Goal: Task Accomplishment & Management: Manage account settings

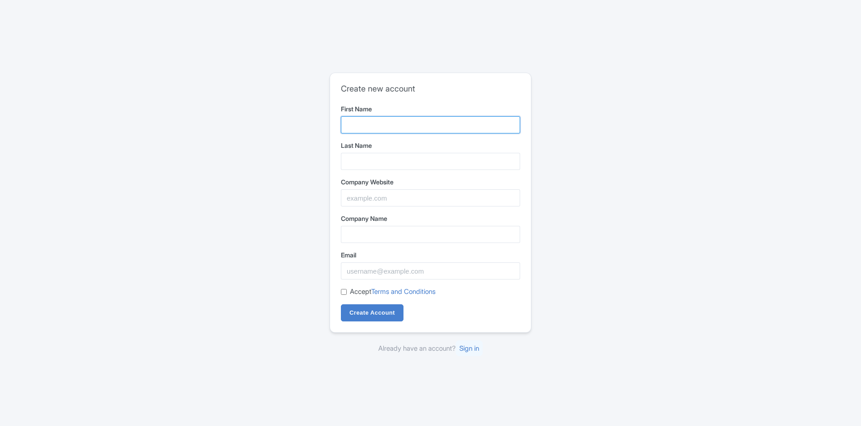
click at [348, 125] on input "First Name" at bounding box center [430, 124] width 179 height 17
type input "GoFind"
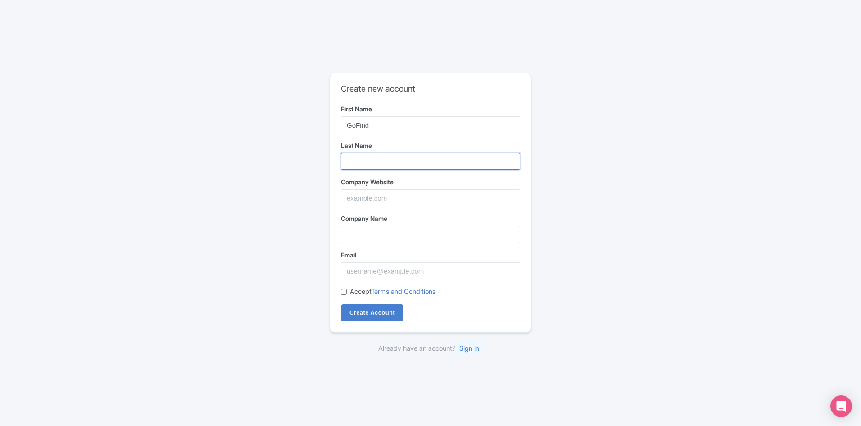
type input "Orient"
type input "www.gofindorient.com"
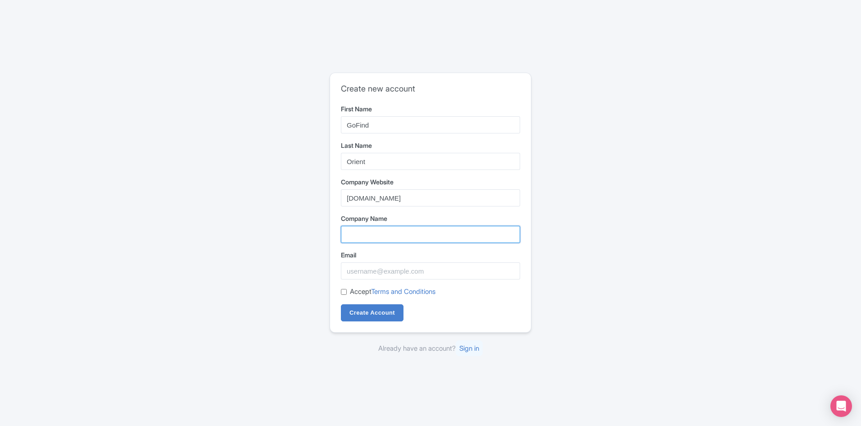
type input "www.gofindorient.com"
type input "katinewu86@outlook.com"
click at [361, 234] on input "www.gofindorient.com" at bounding box center [430, 234] width 179 height 17
drag, startPoint x: 421, startPoint y: 234, endPoint x: 239, endPoint y: 226, distance: 182.6
click at [239, 226] on div "Create new account First Name GoFind Last Name Orient Company Website www.gofin…" at bounding box center [430, 213] width 577 height 288
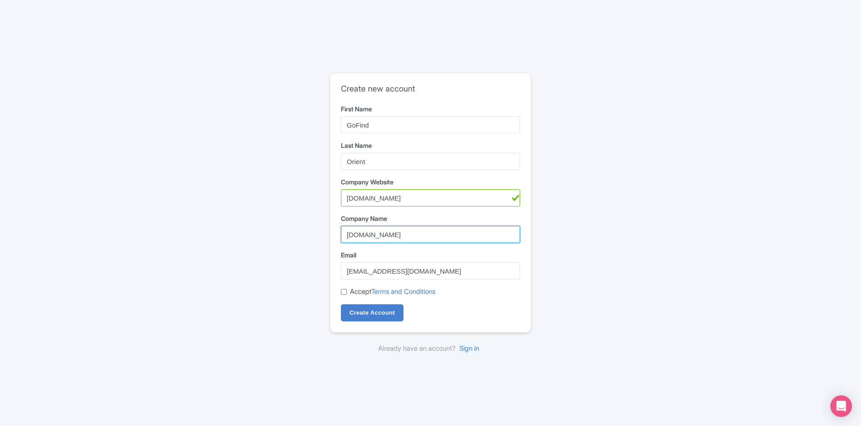
paste input "Shanghai China International Travel Service Ltd"
type input "Shanghai China International Travel Service Ltd"
click at [341, 291] on input "Accept Terms and Conditions" at bounding box center [344, 292] width 6 height 6
checkbox input "true"
drag, startPoint x: 372, startPoint y: 314, endPoint x: 394, endPoint y: 313, distance: 21.7
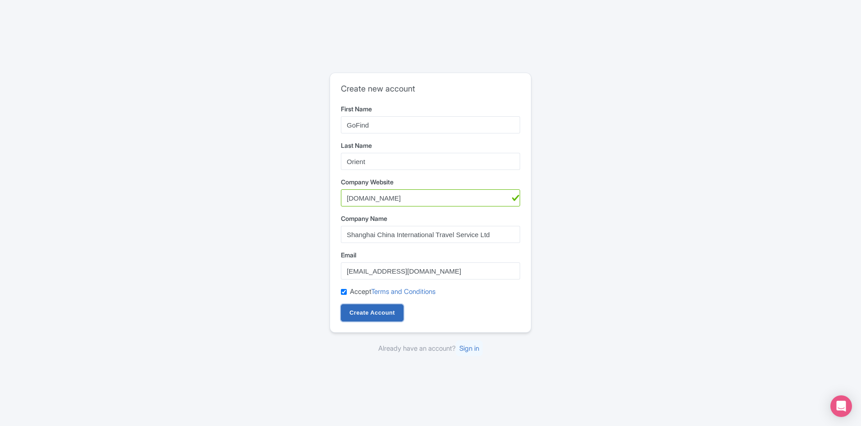
click at [375, 314] on input "Create Account" at bounding box center [372, 312] width 63 height 17
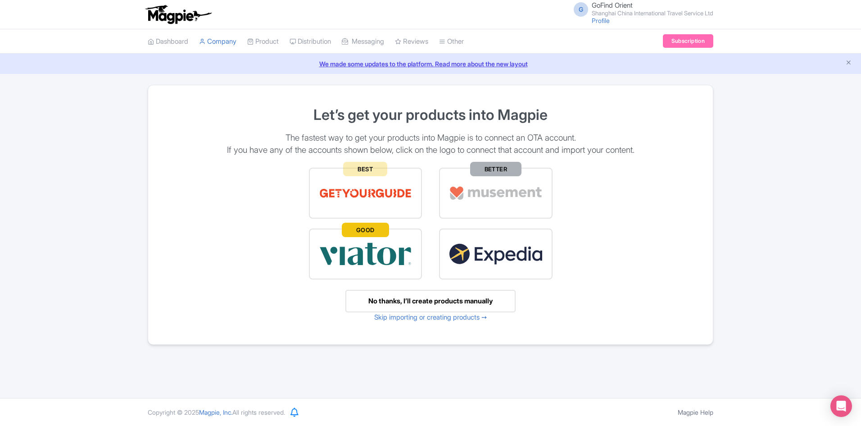
click at [428, 301] on div "No thanks, I’ll create products manually" at bounding box center [431, 301] width 170 height 23
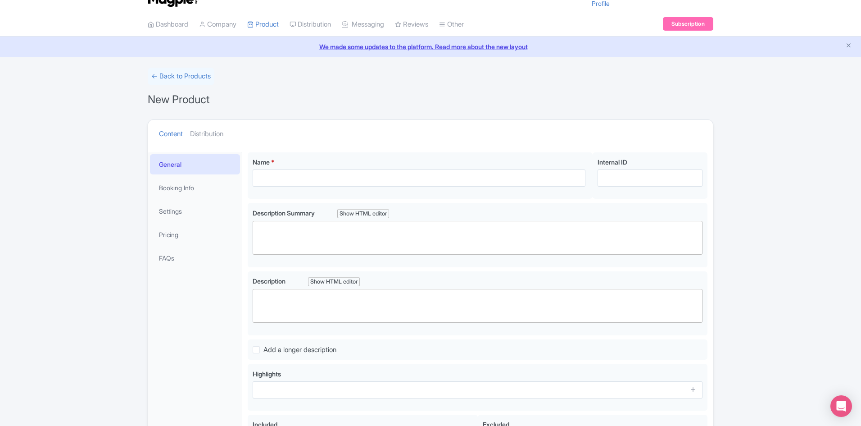
scroll to position [45, 0]
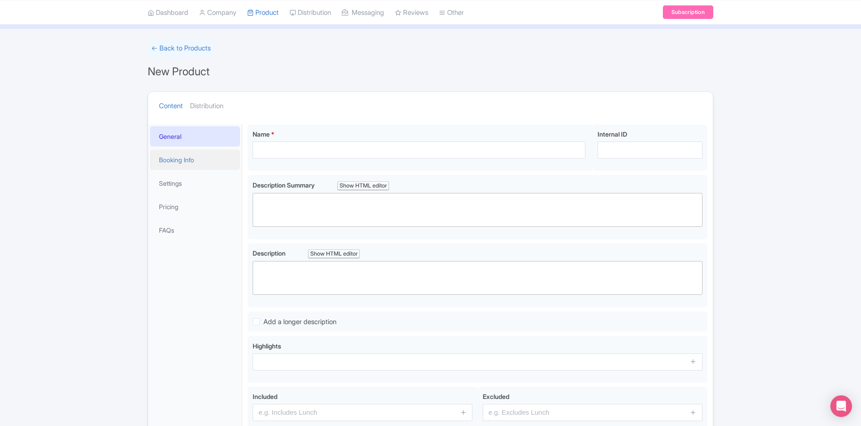
click at [176, 163] on link "Booking Info" at bounding box center [195, 160] width 90 height 20
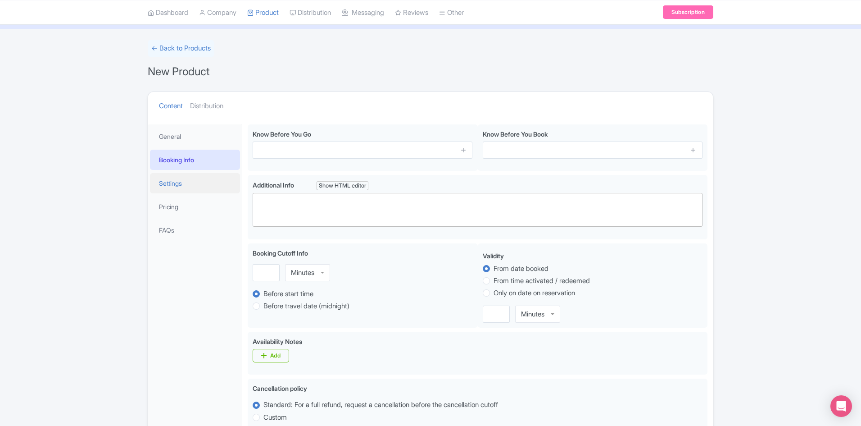
drag, startPoint x: 180, startPoint y: 182, endPoint x: 185, endPoint y: 183, distance: 4.7
click at [181, 182] on link "Settings" at bounding box center [195, 183] width 90 height 20
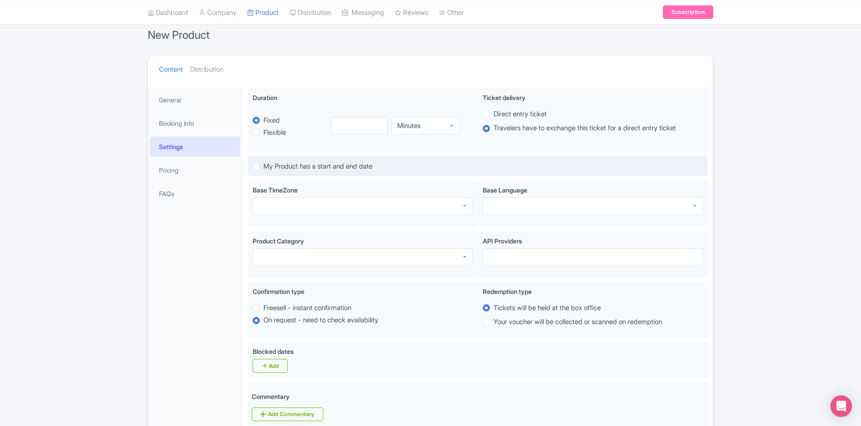
scroll to position [0, 0]
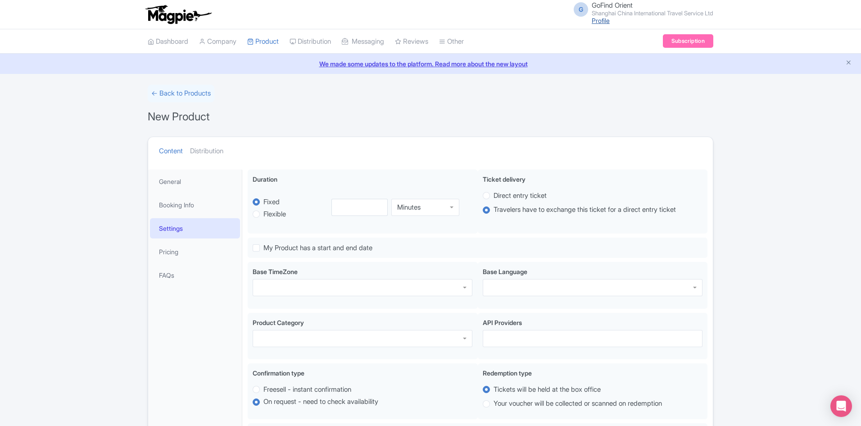
click at [592, 20] on link "Profile" at bounding box center [601, 21] width 18 height 8
click at [170, 181] on link "General" at bounding box center [195, 181] width 90 height 20
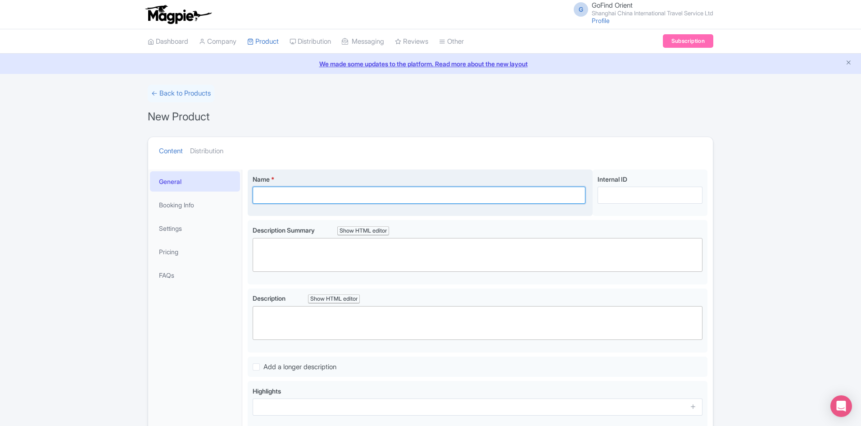
click at [296, 192] on input "Name *" at bounding box center [419, 195] width 333 height 17
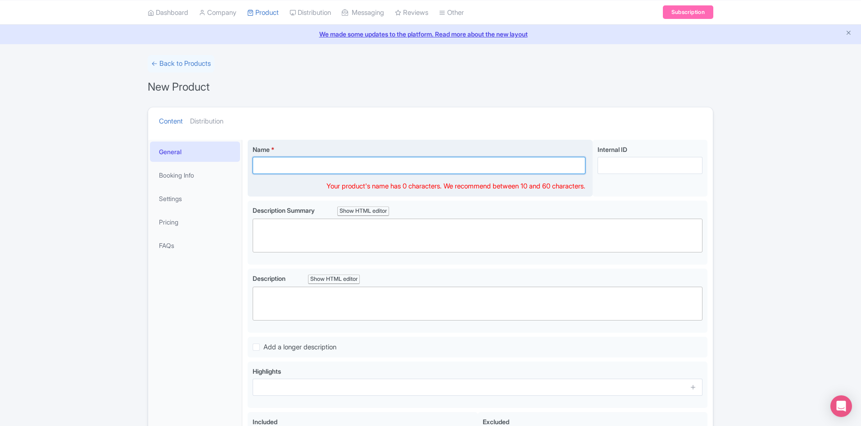
scroll to position [45, 0]
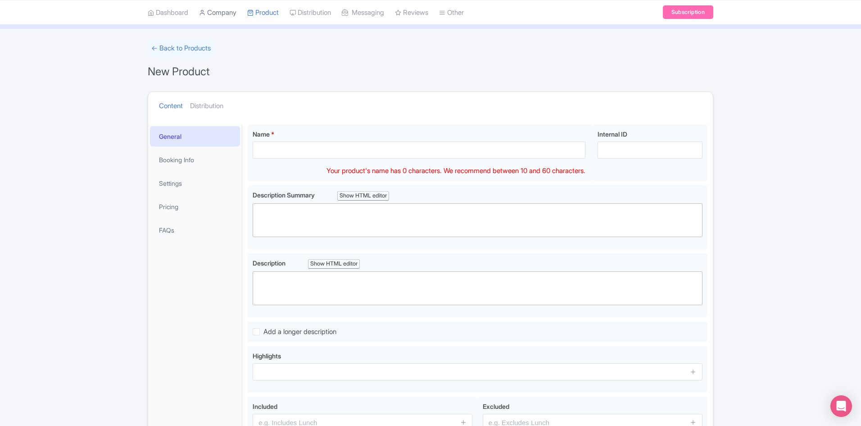
click at [216, 12] on link "Company" at bounding box center [217, 12] width 37 height 25
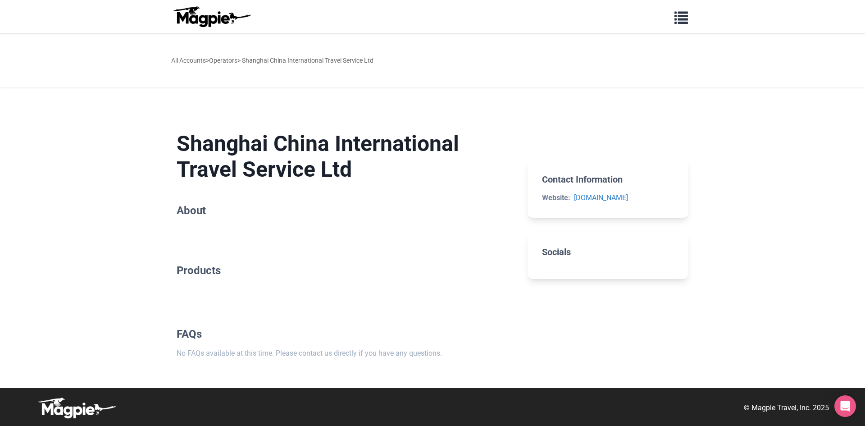
click at [559, 255] on h2 "Socials" at bounding box center [608, 251] width 132 height 11
click at [195, 211] on h2 "About" at bounding box center [345, 210] width 337 height 13
click at [202, 210] on h2 "About" at bounding box center [345, 210] width 337 height 13
click at [687, 15] on span "button" at bounding box center [681, 16] width 14 height 14
click at [98, 16] on nav "Problems we solve Products Content Management and Distribution Magpie for Resel…" at bounding box center [432, 16] width 865 height 33
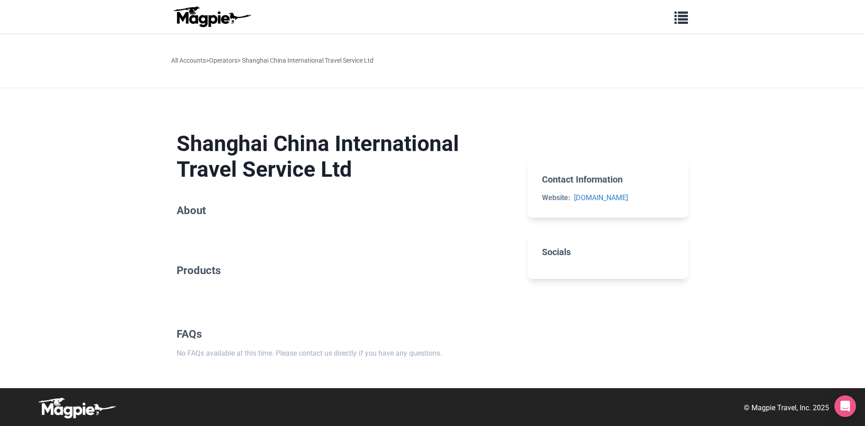
drag, startPoint x: 101, startPoint y: 245, endPoint x: 111, endPoint y: 245, distance: 10.4
click at [101, 245] on body "Problems we solve Products Content Management and Distribution Magpie for Resel…" at bounding box center [432, 213] width 865 height 426
click at [227, 60] on link "Operators" at bounding box center [223, 60] width 28 height 7
click at [680, 18] on span "button" at bounding box center [681, 16] width 14 height 14
click at [278, 77] on div "All Accounts > Operators > Shanghai China International Travel Service Ltd" at bounding box center [432, 60] width 541 height 45
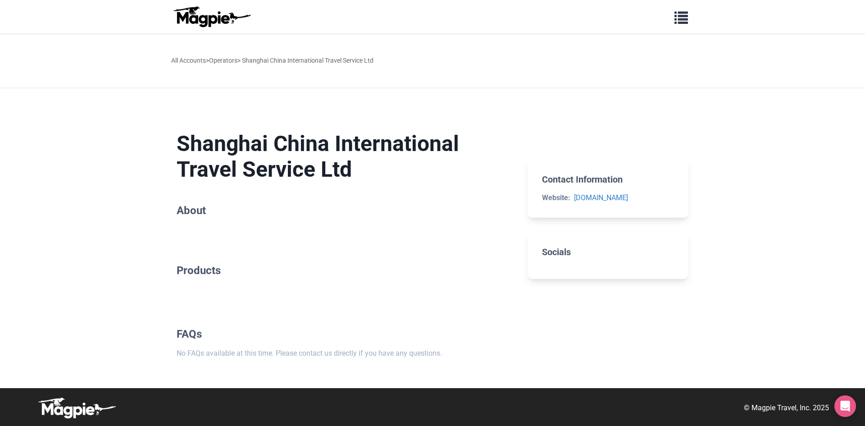
click at [555, 255] on h2 "Socials" at bounding box center [608, 251] width 132 height 11
click at [556, 174] on h2 "Contact Information" at bounding box center [608, 179] width 132 height 11
click at [378, 167] on h1 "Shanghai China International Travel Service Ltd" at bounding box center [345, 157] width 337 height 52
click at [187, 209] on h2 "About" at bounding box center [345, 210] width 337 height 13
click at [313, 56] on div "All Accounts > Operators > Shanghai China International Travel Service Ltd" at bounding box center [272, 60] width 202 height 10
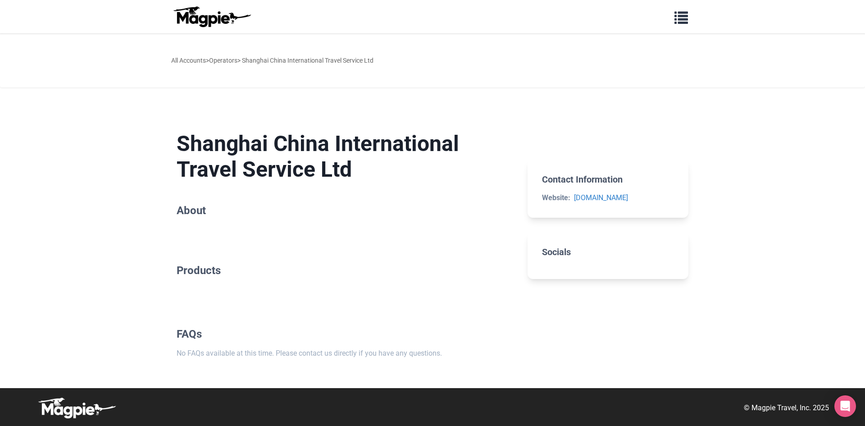
click at [551, 251] on h2 "Socials" at bounding box center [608, 251] width 132 height 11
click at [196, 273] on h2 "Products" at bounding box center [345, 270] width 337 height 13
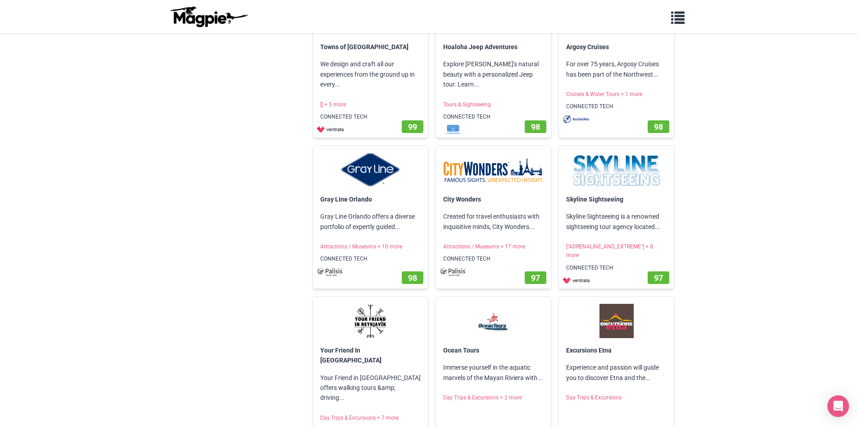
scroll to position [1097, 0]
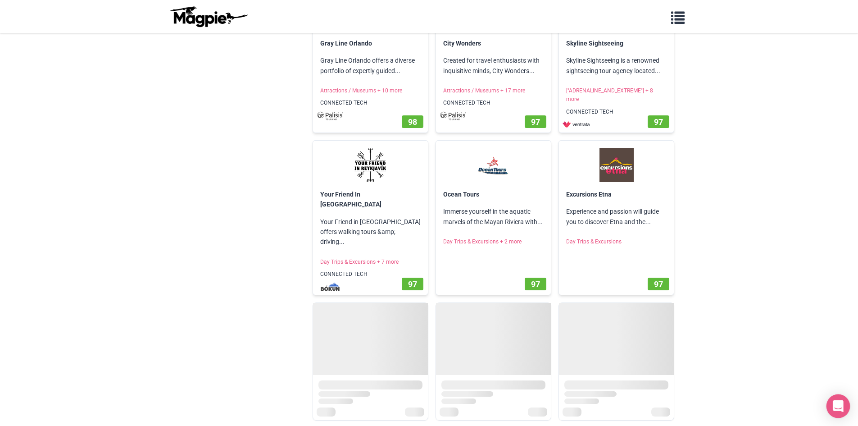
click at [836, 406] on icon "Open Intercom Messenger" at bounding box center [838, 406] width 10 height 12
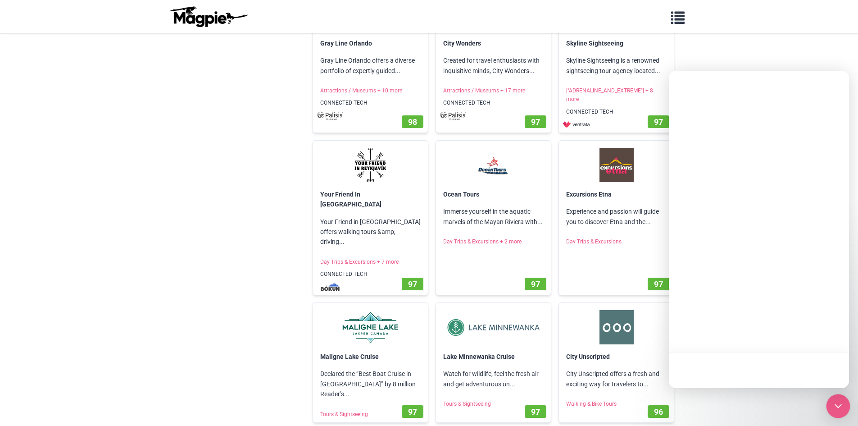
click at [838, 404] on icon "Open Intercom Messenger" at bounding box center [839, 406] width 12 height 12
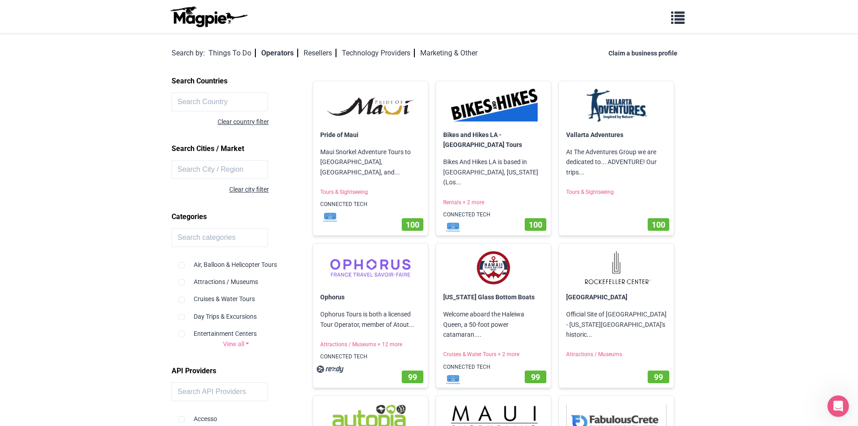
scroll to position [0, 0]
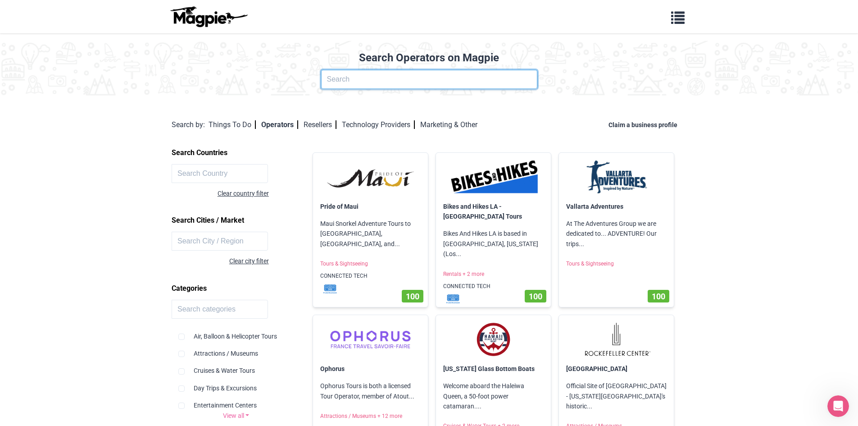
click at [353, 77] on input "text" at bounding box center [429, 79] width 216 height 19
type input "go find orient"
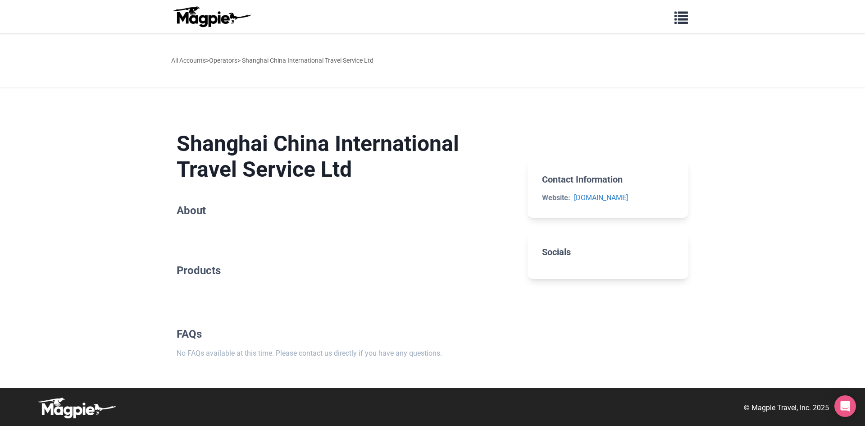
click at [280, 61] on div "All Accounts > Operators > Shanghai [GEOGRAPHIC_DATA] International Travel Serv…" at bounding box center [272, 60] width 202 height 10
click at [278, 61] on div "All Accounts > Operators > Shanghai [GEOGRAPHIC_DATA] International Travel Serv…" at bounding box center [272, 60] width 202 height 10
click at [278, 60] on div "All Accounts > Operators > Shanghai [GEOGRAPHIC_DATA] International Travel Serv…" at bounding box center [272, 60] width 202 height 10
click at [487, 240] on div "Shanghai China International Travel Service Ltd About Products FAQs No FAQs ava…" at bounding box center [345, 244] width 337 height 257
click at [250, 218] on section "Shanghai China International Travel Service Ltd About" at bounding box center [345, 175] width 337 height 119
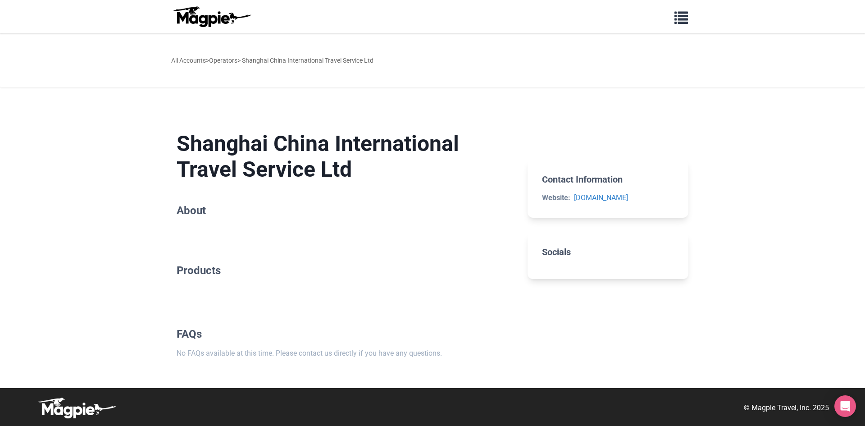
click at [218, 268] on h2 "Products" at bounding box center [345, 270] width 337 height 13
click at [219, 273] on h2 "Products" at bounding box center [345, 270] width 337 height 13
drag, startPoint x: 284, startPoint y: 264, endPoint x: 270, endPoint y: 244, distance: 24.5
click at [285, 264] on h2 "Products" at bounding box center [345, 270] width 337 height 13
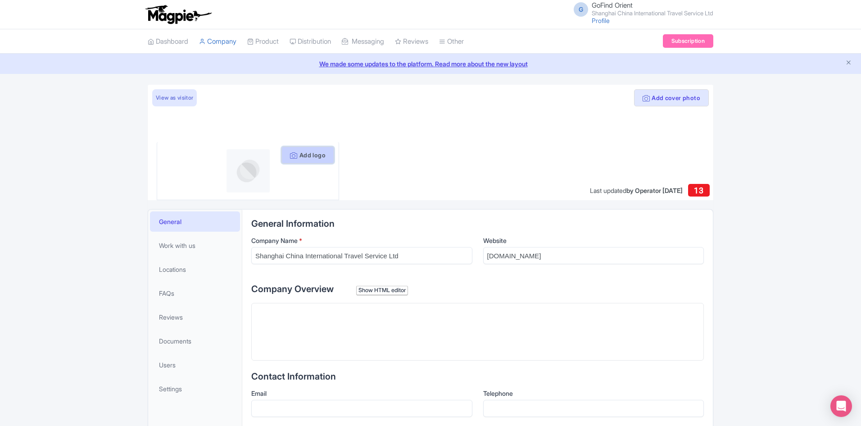
click at [305, 154] on button "Add logo" at bounding box center [308, 154] width 53 height 17
click at [308, 153] on button "Add logo" at bounding box center [308, 154] width 53 height 17
click at [296, 157] on button "Add logo" at bounding box center [308, 154] width 53 height 17
click at [290, 155] on icon at bounding box center [293, 155] width 7 height 7
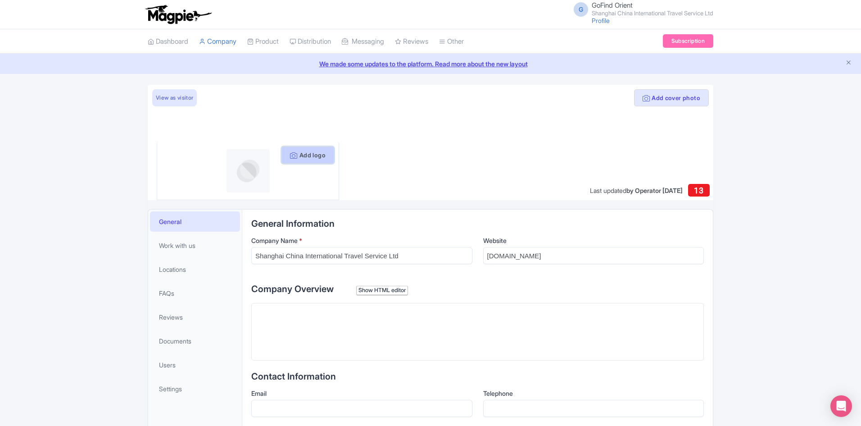
click at [292, 154] on icon at bounding box center [293, 155] width 7 height 7
click at [669, 98] on button "Add cover photo" at bounding box center [671, 97] width 75 height 17
click at [663, 100] on button "Add cover photo" at bounding box center [671, 97] width 75 height 17
click at [664, 100] on button "Add cover photo" at bounding box center [671, 97] width 75 height 17
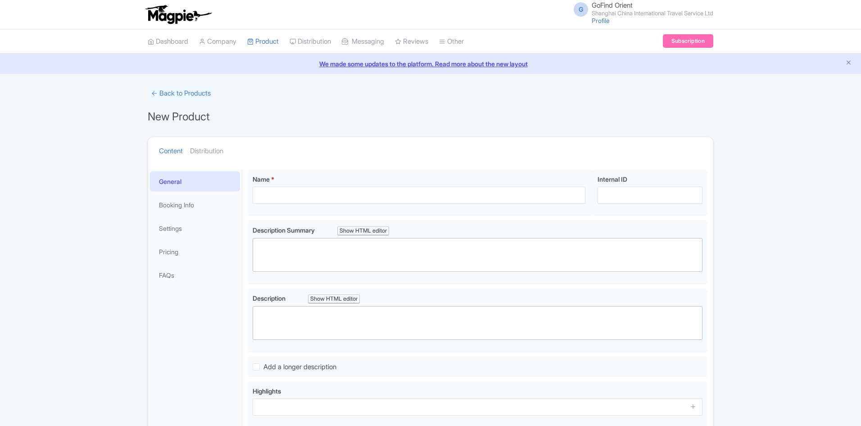
scroll to position [45, 0]
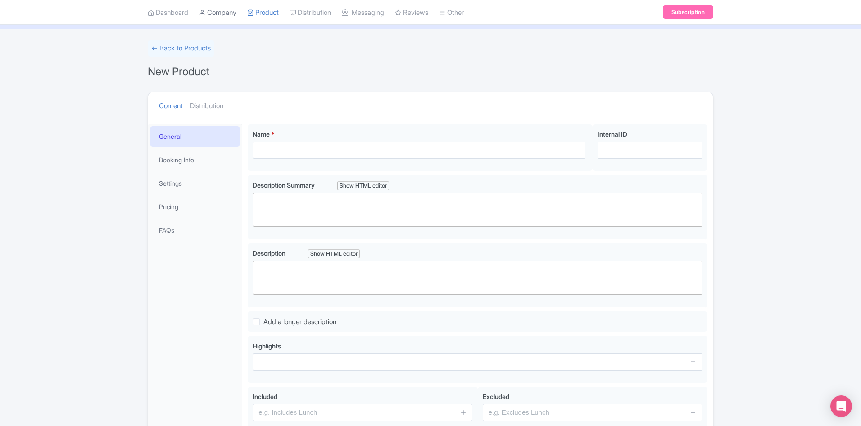
click at [218, 12] on link "Company" at bounding box center [217, 12] width 37 height 25
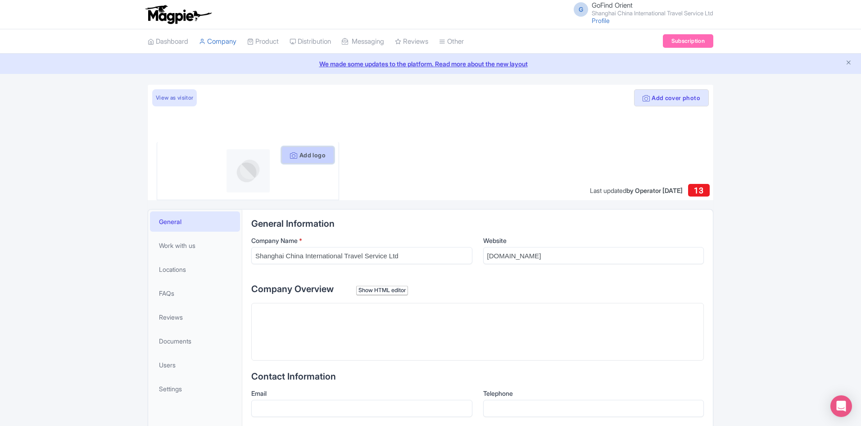
click at [307, 157] on button "Add logo" at bounding box center [308, 154] width 53 height 17
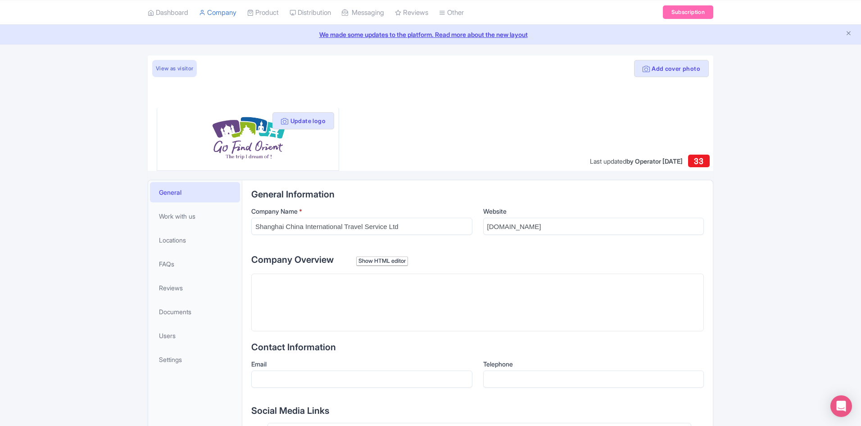
scroll to position [45, 0]
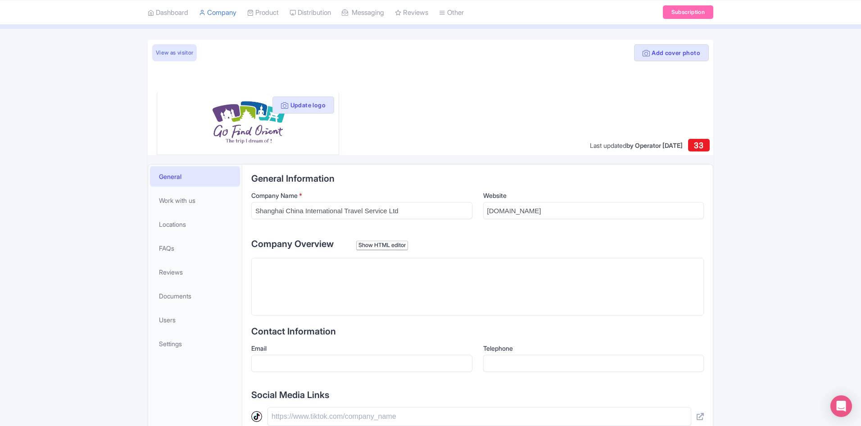
click at [350, 273] on trix-editor at bounding box center [477, 287] width 453 height 58
paste trix-editor "<div>Set up in 1954, one of the earliest travel services in inbound tourism and…"
type trix-editor "<div>Set up in 1954, one of the earliest travel services in inbound tourism and…"
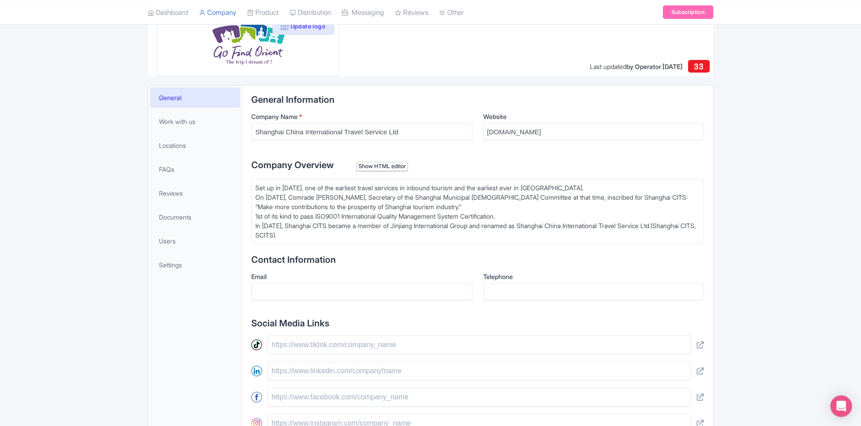
scroll to position [135, 0]
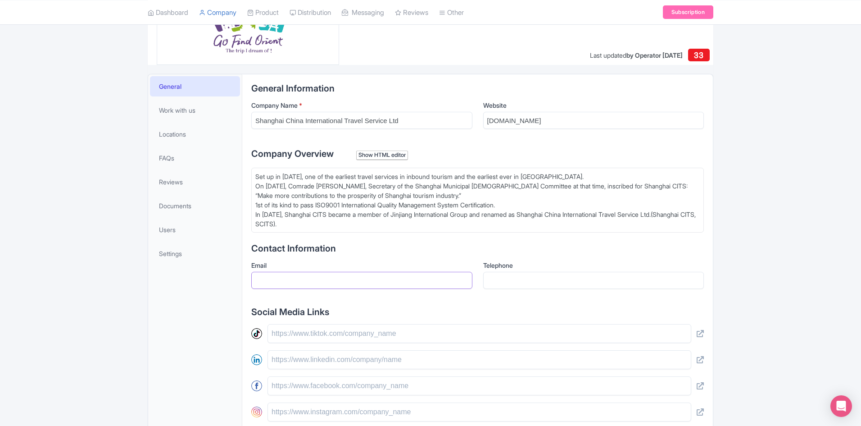
click at [281, 282] on input "Email" at bounding box center [361, 280] width 221 height 17
click at [673, 249] on h2 "Contact Information" at bounding box center [477, 248] width 453 height 10
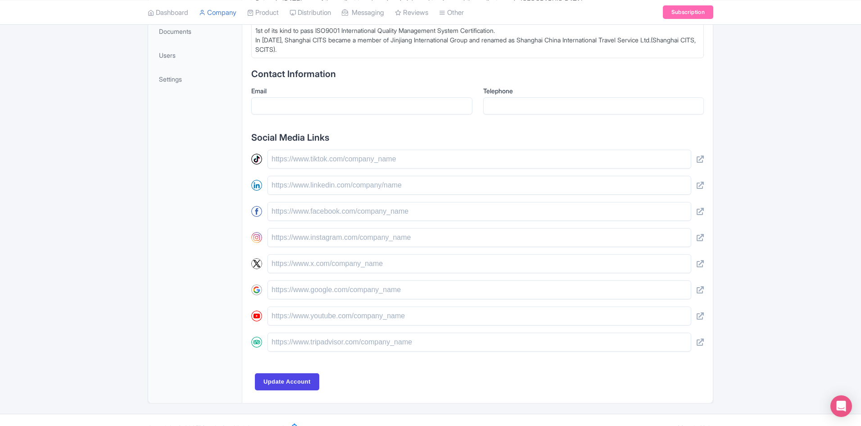
scroll to position [325, 0]
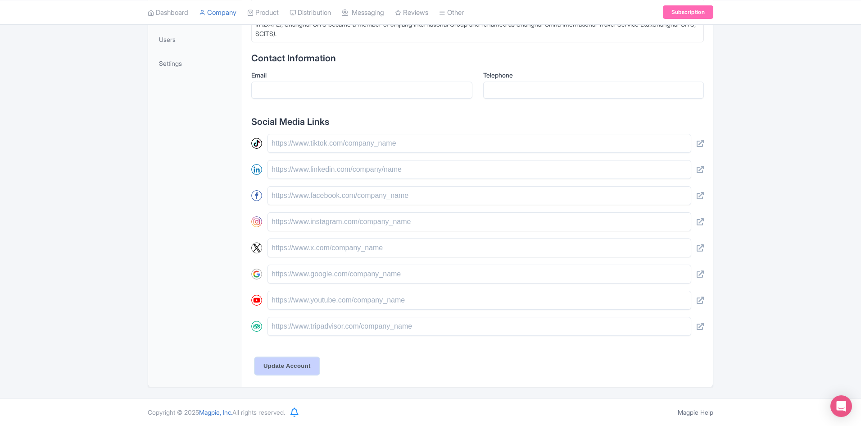
click at [291, 363] on input "Update Account" at bounding box center [287, 365] width 64 height 17
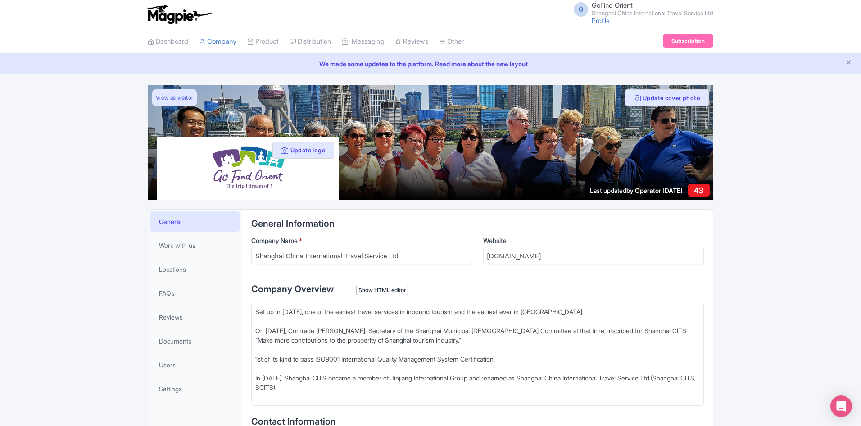
click at [81, 36] on div "Dashboard Company Product My Products Image Library Rate Sheets Distribution Ma…" at bounding box center [430, 41] width 861 height 25
